Goal: Task Accomplishment & Management: Complete application form

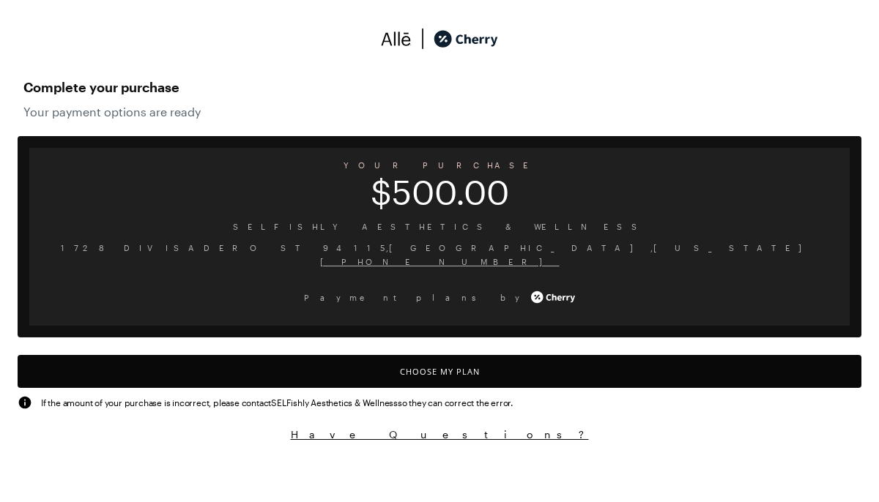
click at [450, 376] on button "Choose My Plan" at bounding box center [439, 371] width 843 height 33
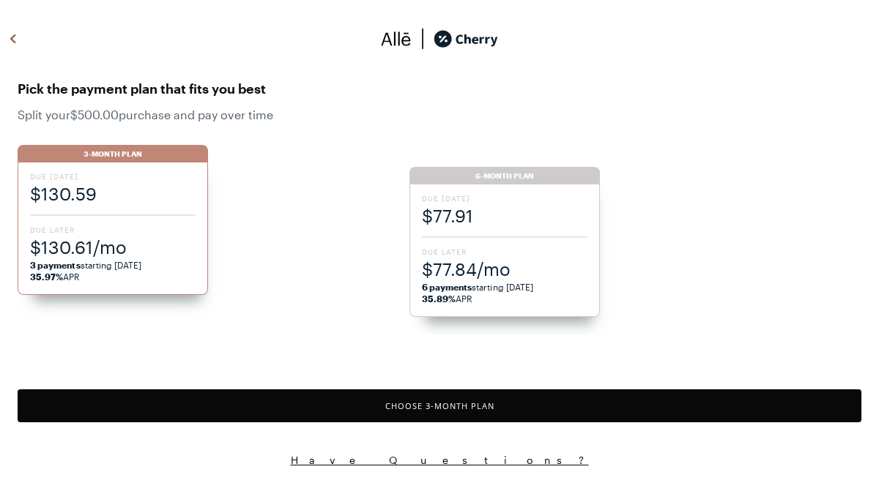
click at [539, 198] on span "Due [DATE]" at bounding box center [504, 198] width 165 height 10
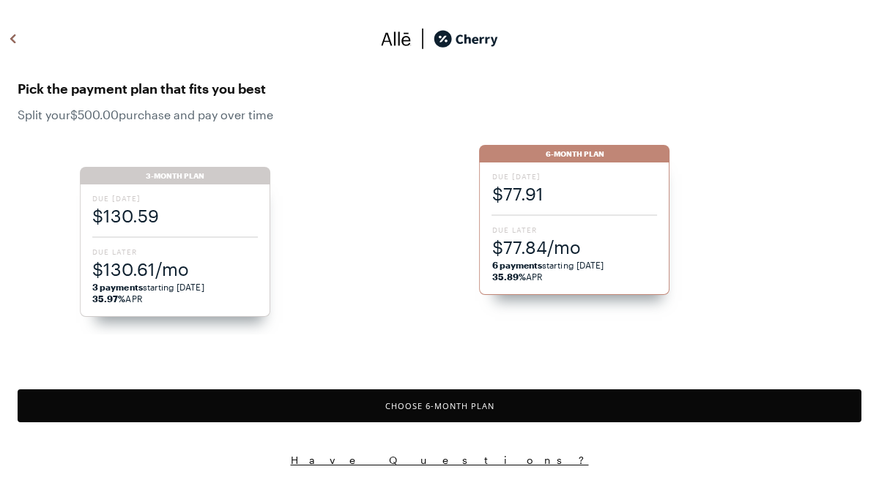
click at [205, 214] on ul "3-Month Plan Due [DATE] $130.59 Due Later $130.61/mo 3 payments starting [DATE]…" at bounding box center [519, 232] width 879 height 204
click at [595, 183] on ul "3-Month Plan Due [DATE] $130.59 Due Later $130.61/mo 3 payments starting [DATE]…" at bounding box center [519, 232] width 879 height 204
click at [160, 177] on div "3-Month Plan" at bounding box center [175, 176] width 190 height 18
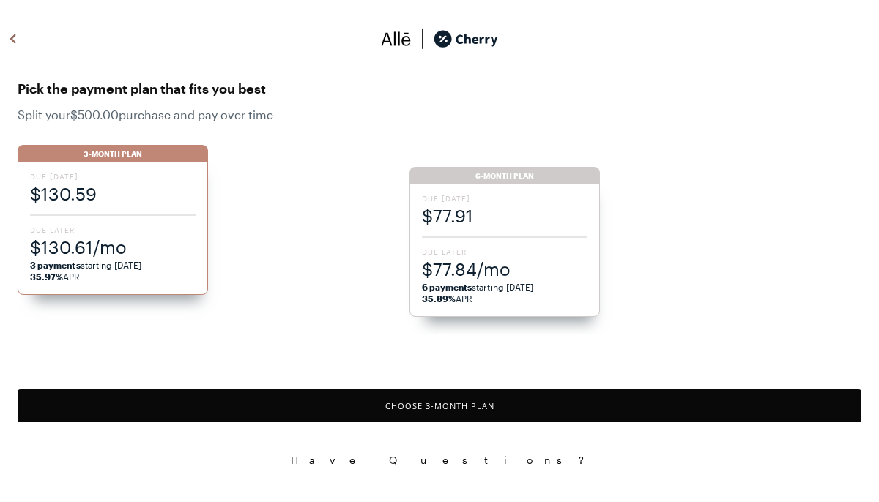
click at [559, 180] on ul "3-Month Plan Due [DATE] $130.59 Due Later $130.61/mo 3 payments starting [DATE]…" at bounding box center [448, 232] width 861 height 204
click at [560, 223] on ul "3-Month Plan Due [DATE] $130.59 Due Later $130.61/mo 3 payments starting [DATE]…" at bounding box center [448, 232] width 861 height 204
click at [529, 354] on div "Pick the payment plan that fits you best Split your $500.00 purchase and pay ov…" at bounding box center [439, 230] width 879 height 320
click at [512, 280] on span "$77.84/mo" at bounding box center [504, 269] width 165 height 24
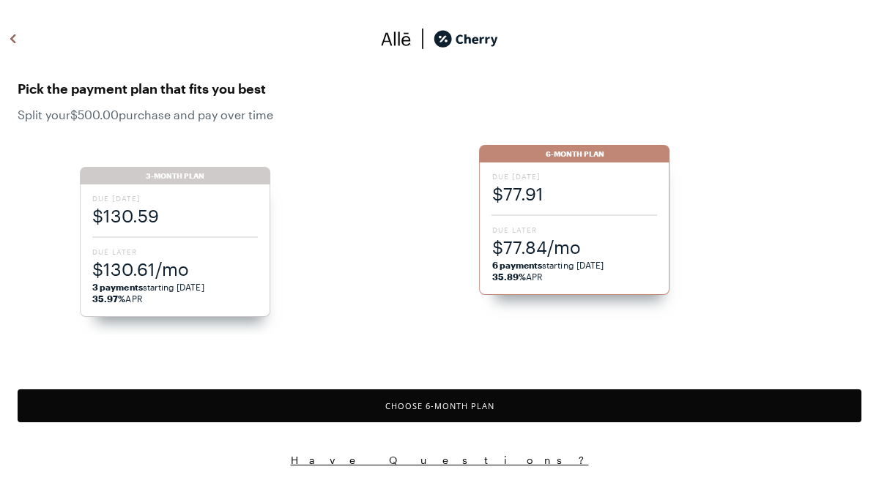
click at [441, 405] on button "Choose 6 -Month Plan" at bounding box center [439, 406] width 843 height 33
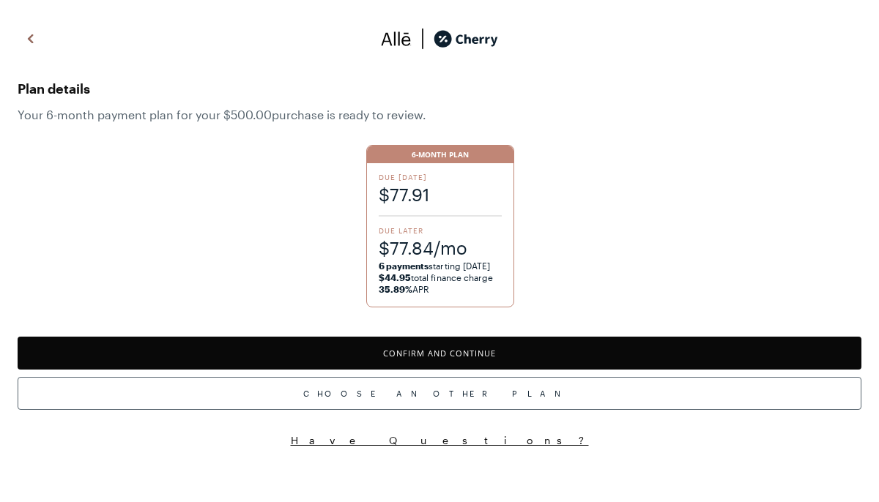
click at [388, 357] on button "Confirm and Continue" at bounding box center [439, 353] width 843 height 33
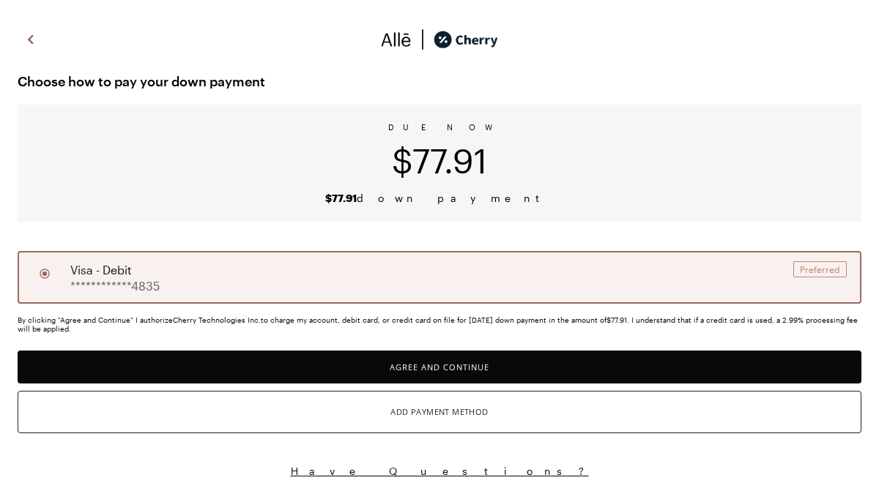
click at [417, 371] on button "Agree and Continue" at bounding box center [439, 367] width 843 height 33
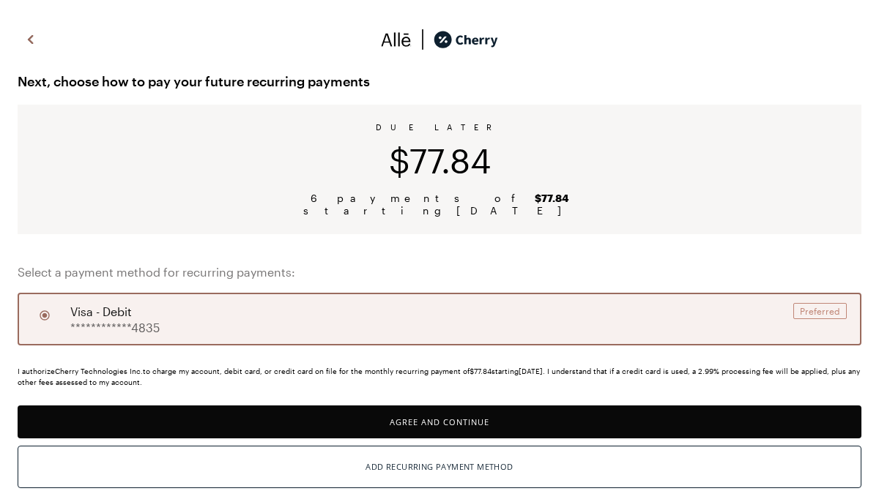
scroll to position [43, 0]
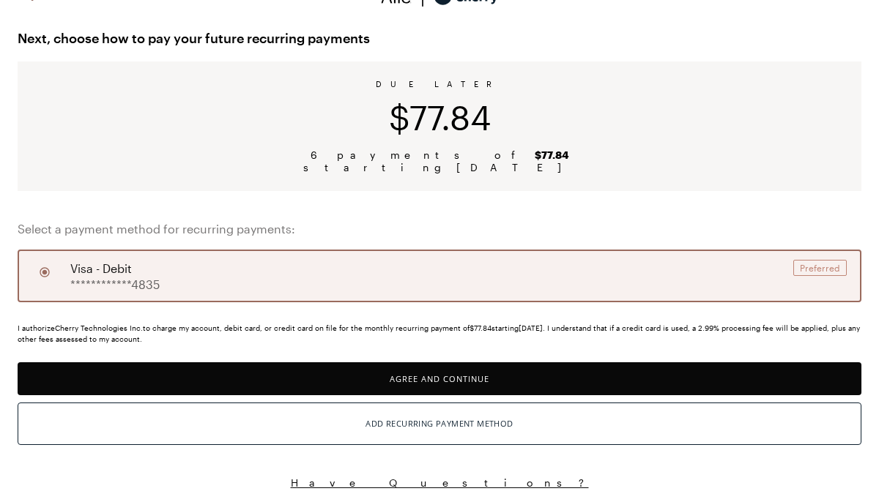
click at [306, 283] on div "**********" at bounding box center [439, 276] width 843 height 53
click at [376, 383] on button "Agree and Continue" at bounding box center [439, 378] width 843 height 33
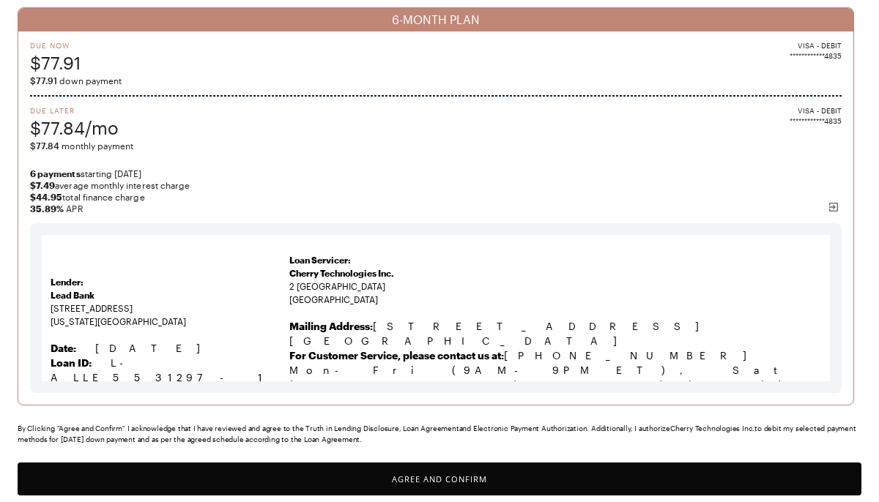
scroll to position [138, 0]
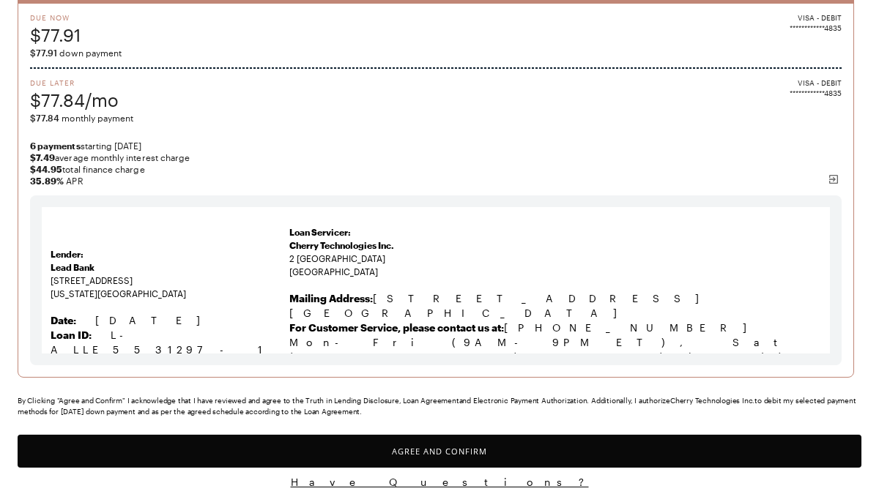
click at [550, 450] on button "Agree and Confirm" at bounding box center [439, 451] width 843 height 33
